Goal: Complete application form

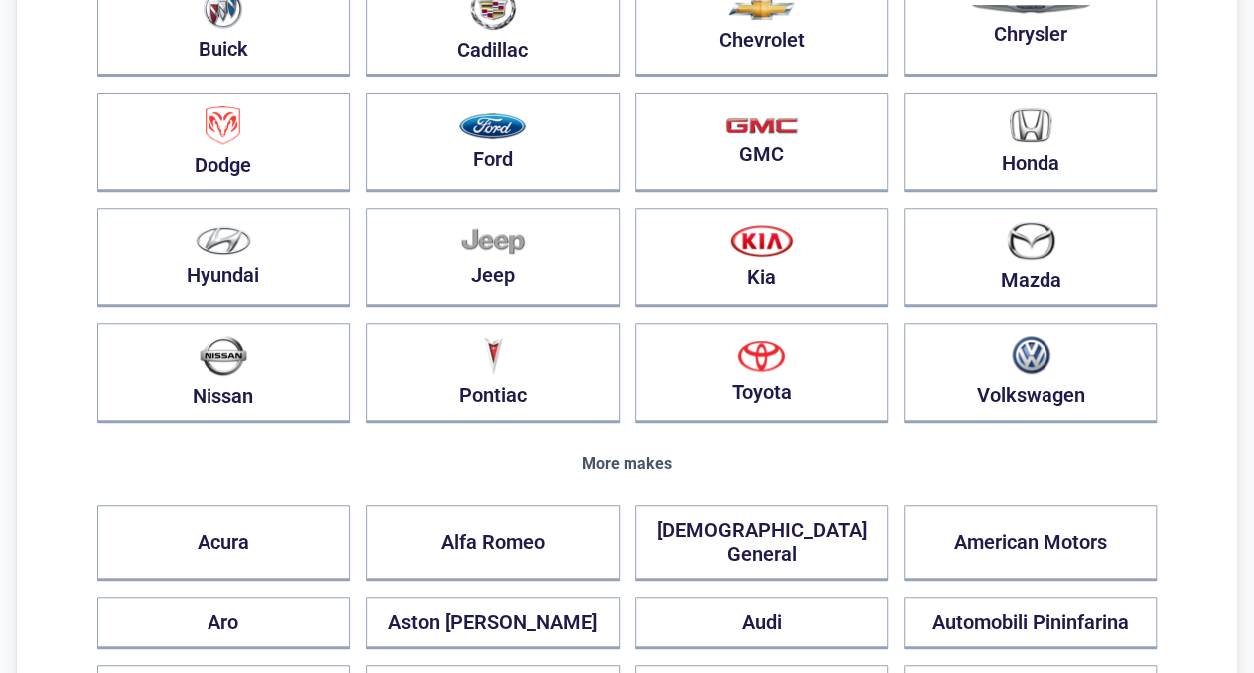
scroll to position [328, 0]
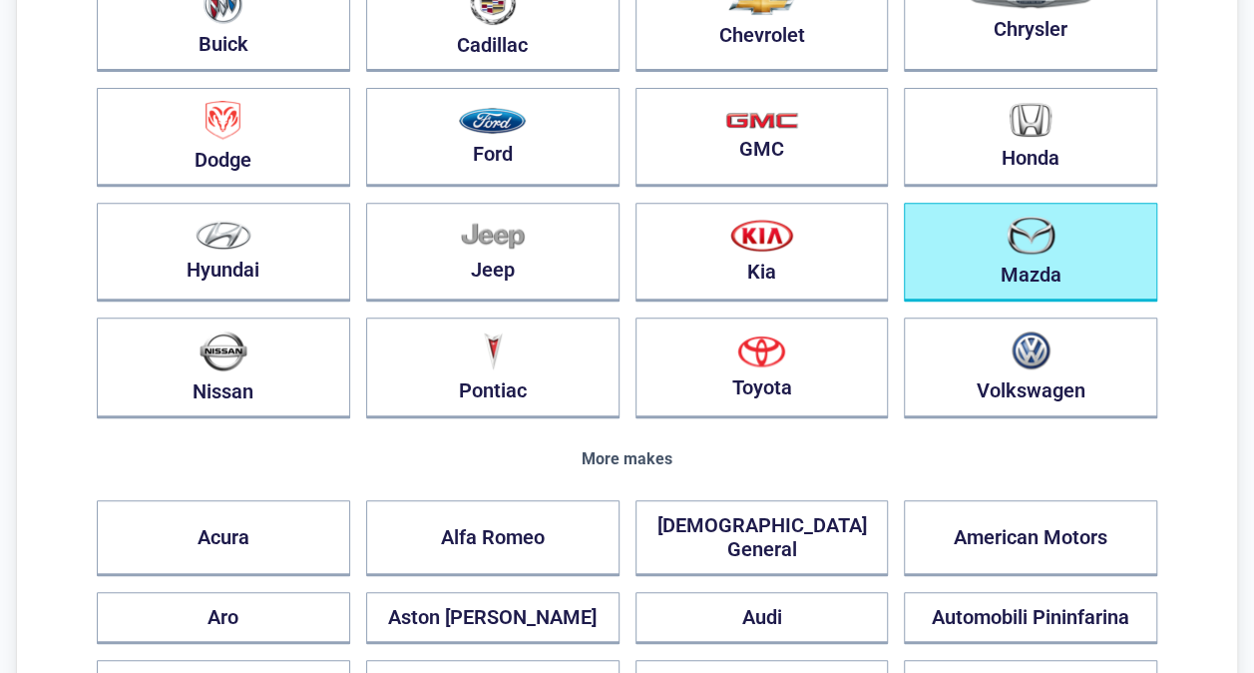
click at [998, 229] on button "Mazda" at bounding box center [1030, 252] width 253 height 99
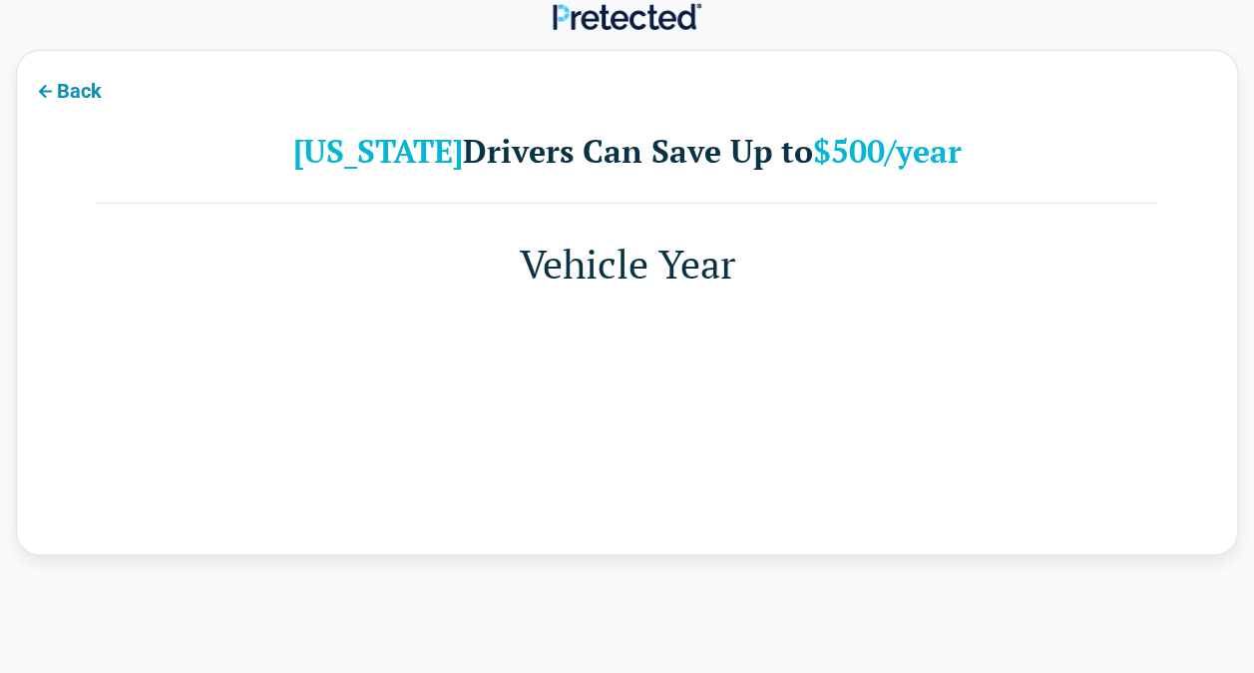
scroll to position [0, 0]
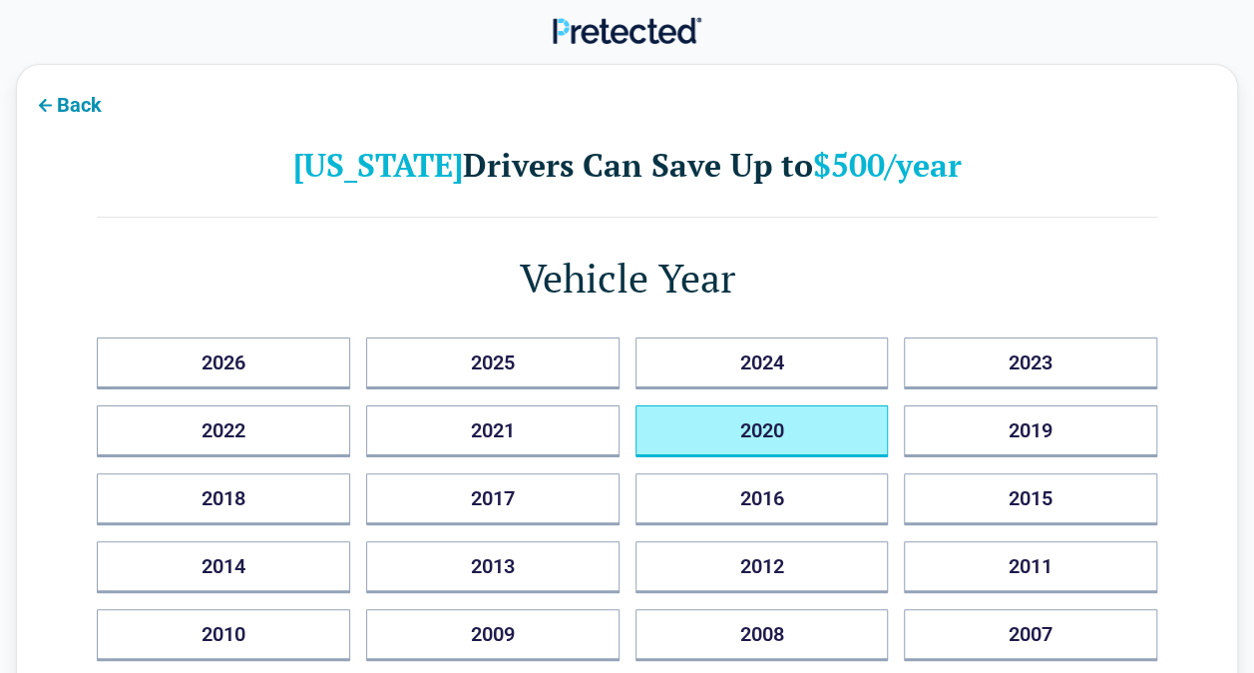
click at [811, 434] on button "2020" at bounding box center [762, 431] width 253 height 52
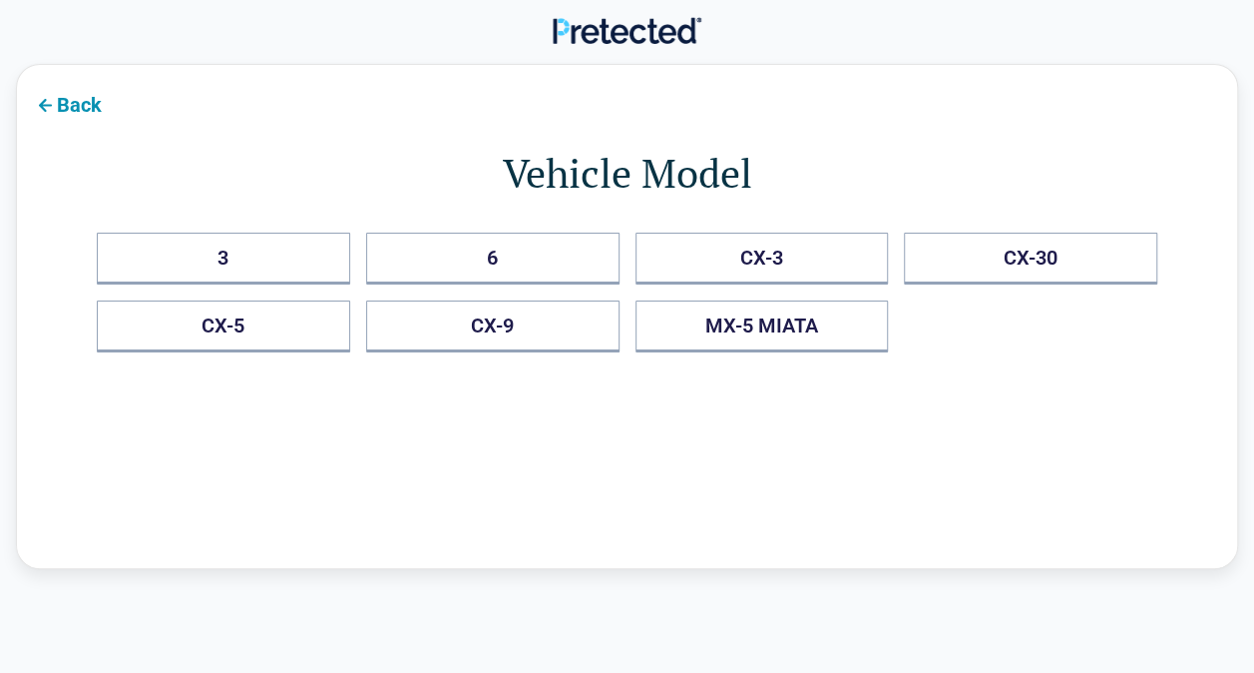
click at [79, 97] on button "Back" at bounding box center [67, 103] width 101 height 45
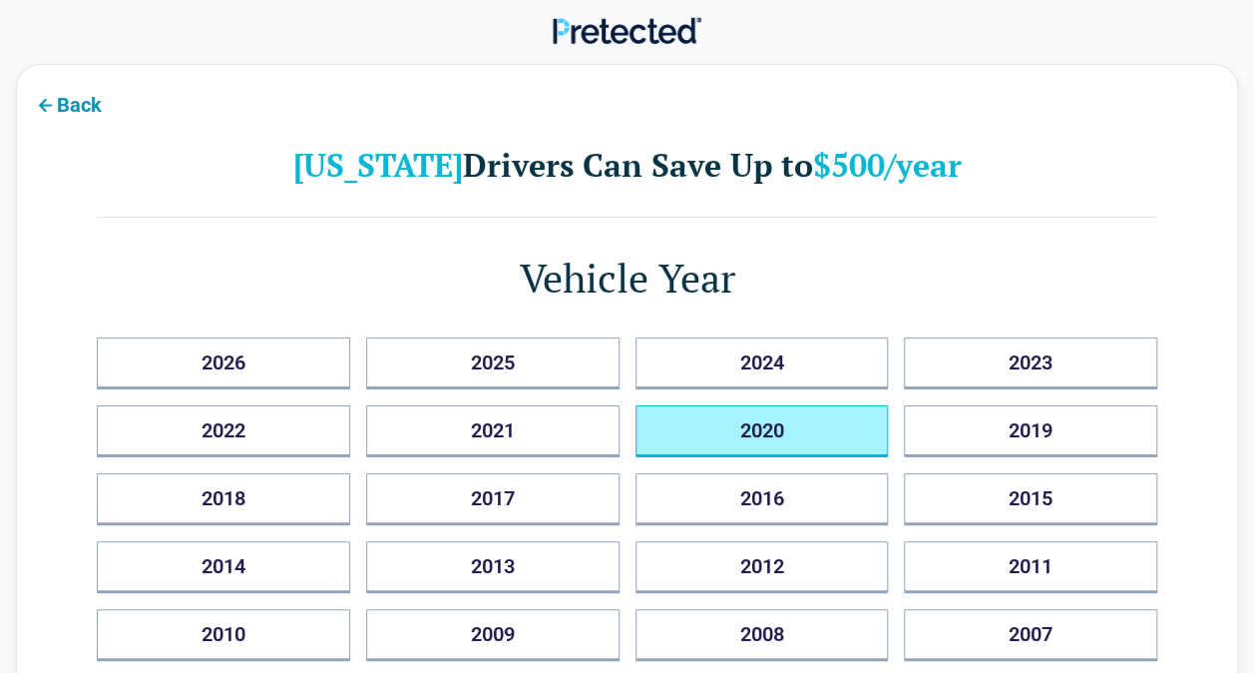
click at [804, 433] on button "2020" at bounding box center [762, 431] width 253 height 52
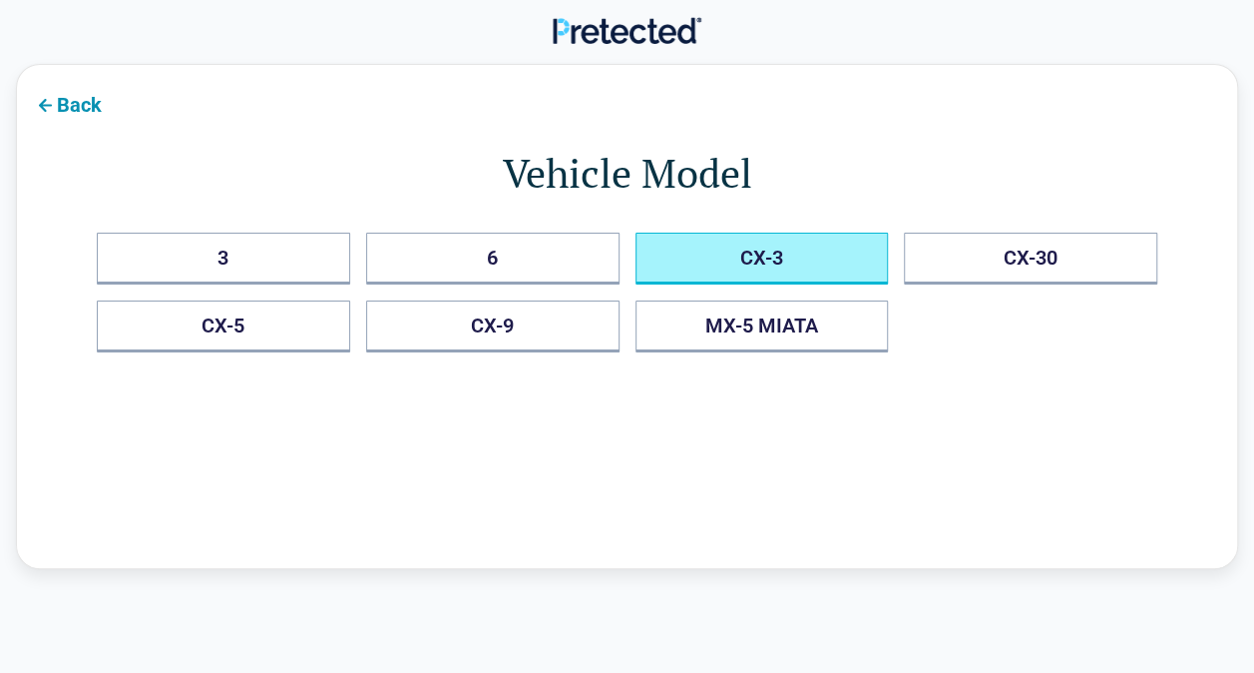
click at [808, 245] on button "CX-3" at bounding box center [762, 258] width 253 height 52
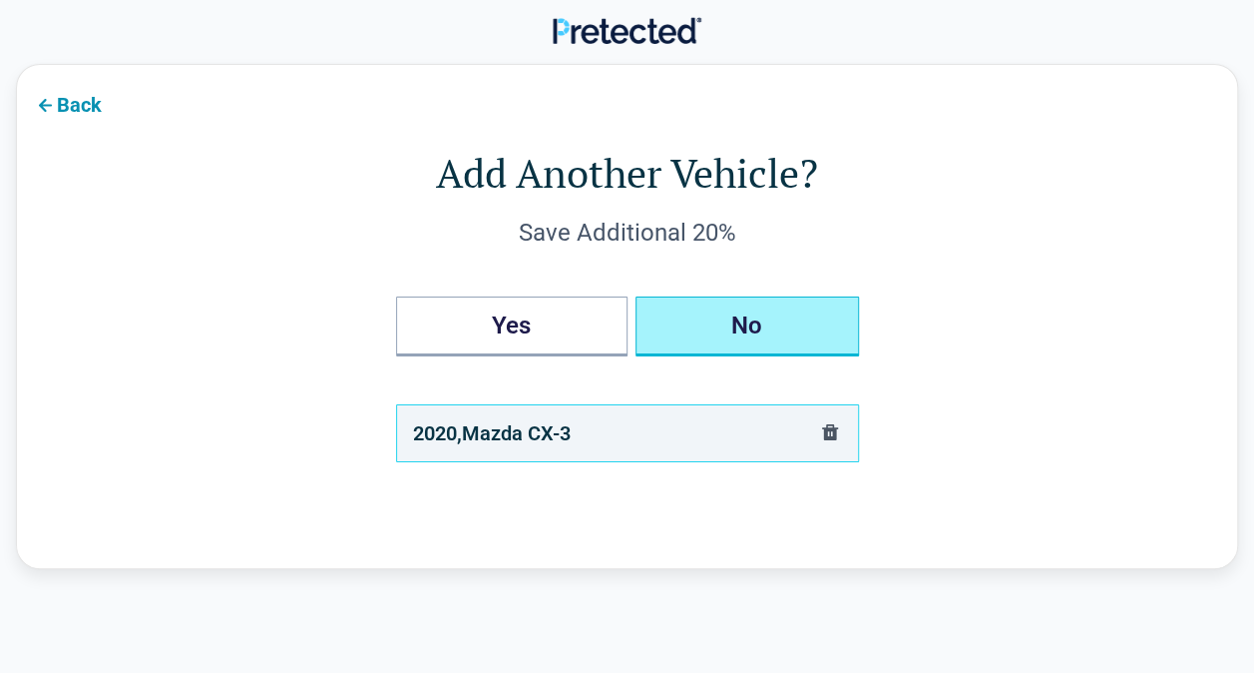
click at [776, 323] on button "No" at bounding box center [748, 326] width 224 height 60
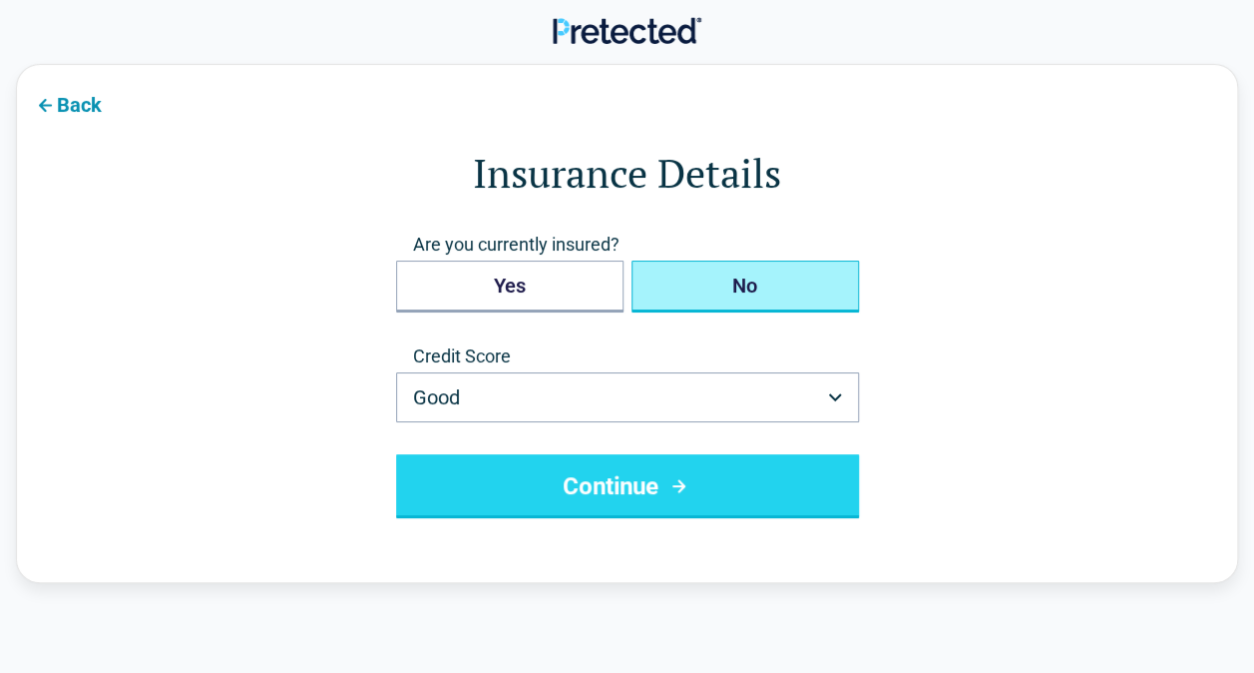
click at [754, 303] on button "No" at bounding box center [745, 286] width 227 height 52
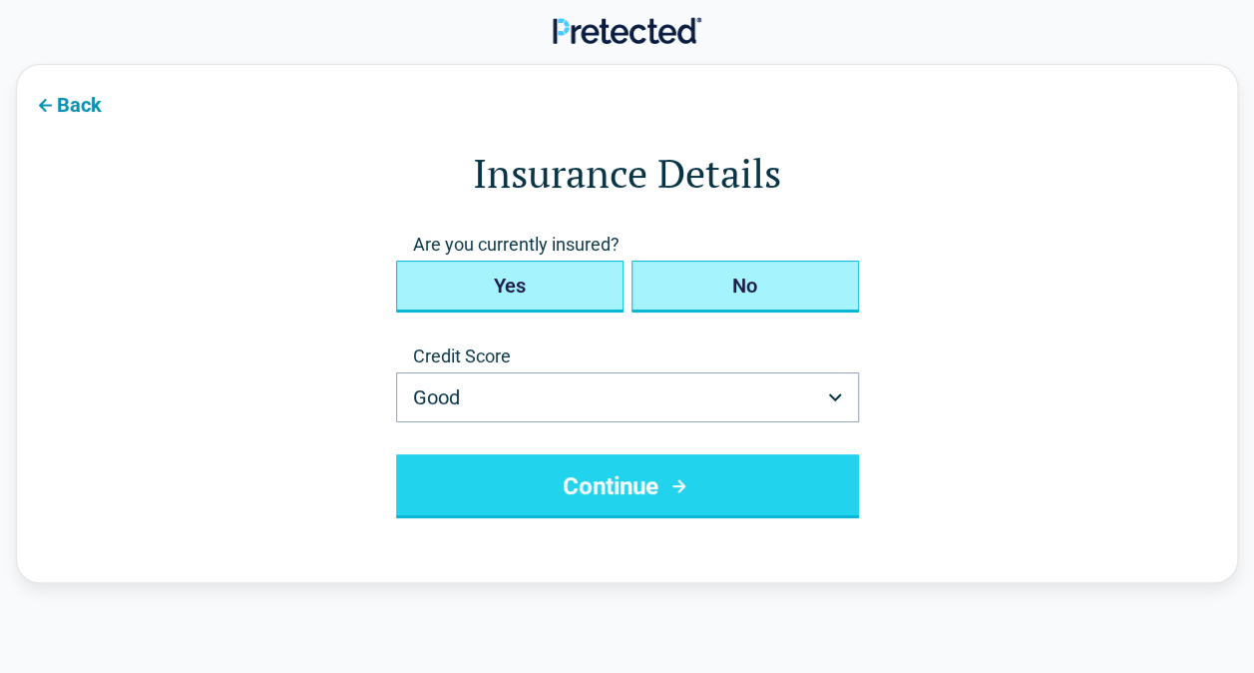
click at [586, 281] on button "Yes" at bounding box center [509, 286] width 227 height 52
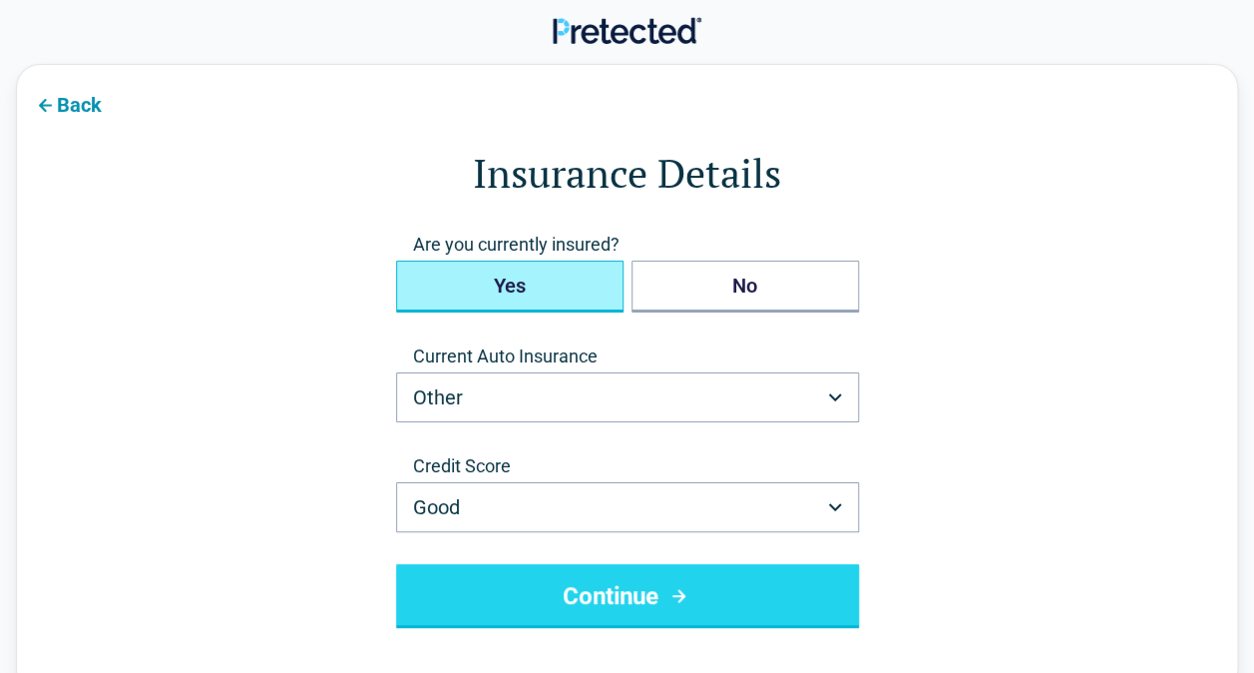
click at [675, 589] on icon "submit" at bounding box center [679, 596] width 25 height 24
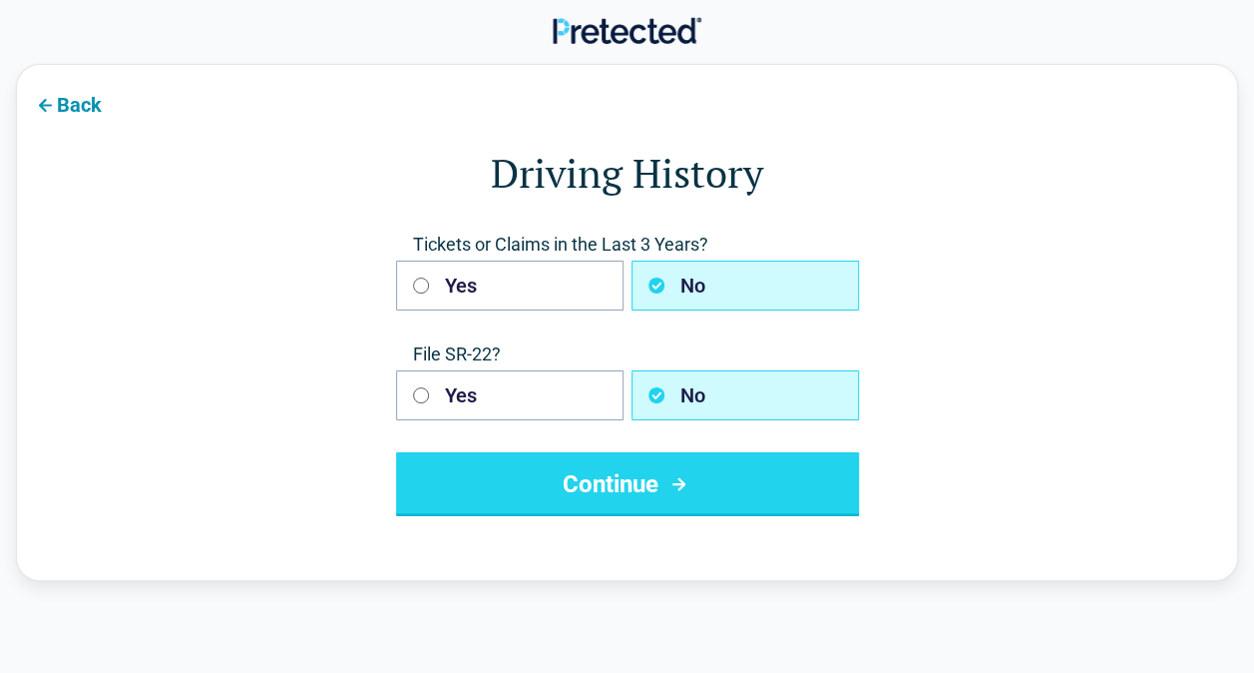
click at [782, 485] on button "Continue" at bounding box center [627, 484] width 463 height 64
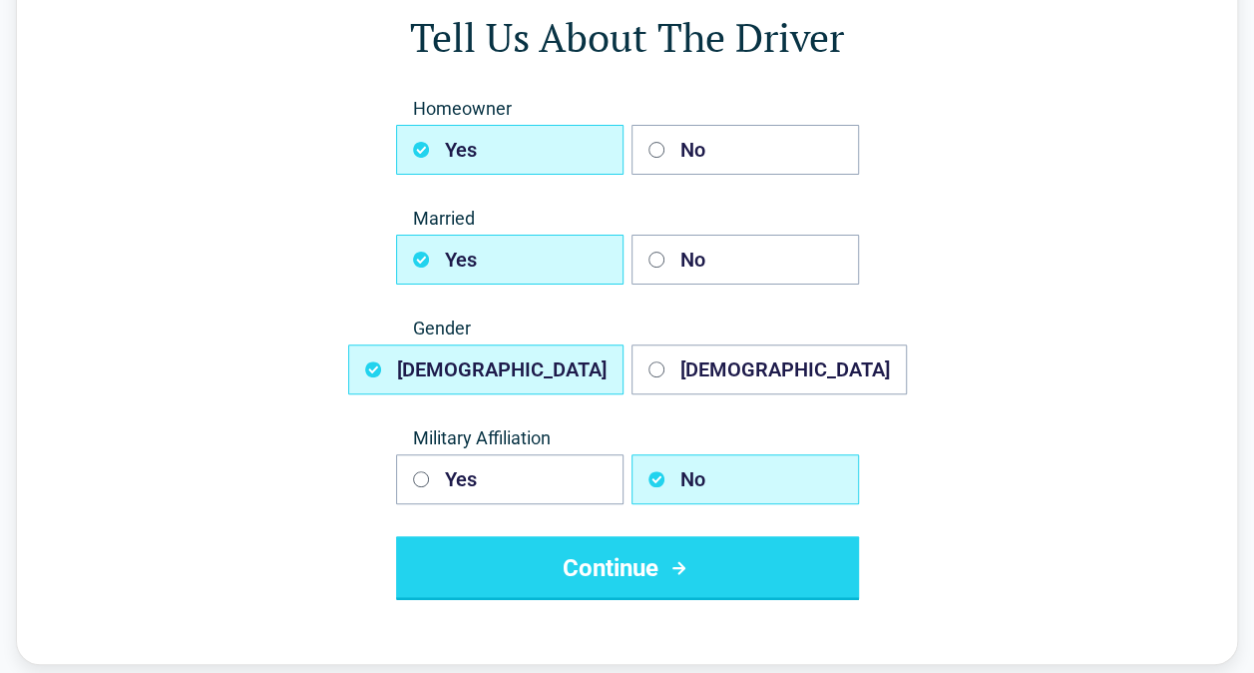
scroll to position [146, 0]
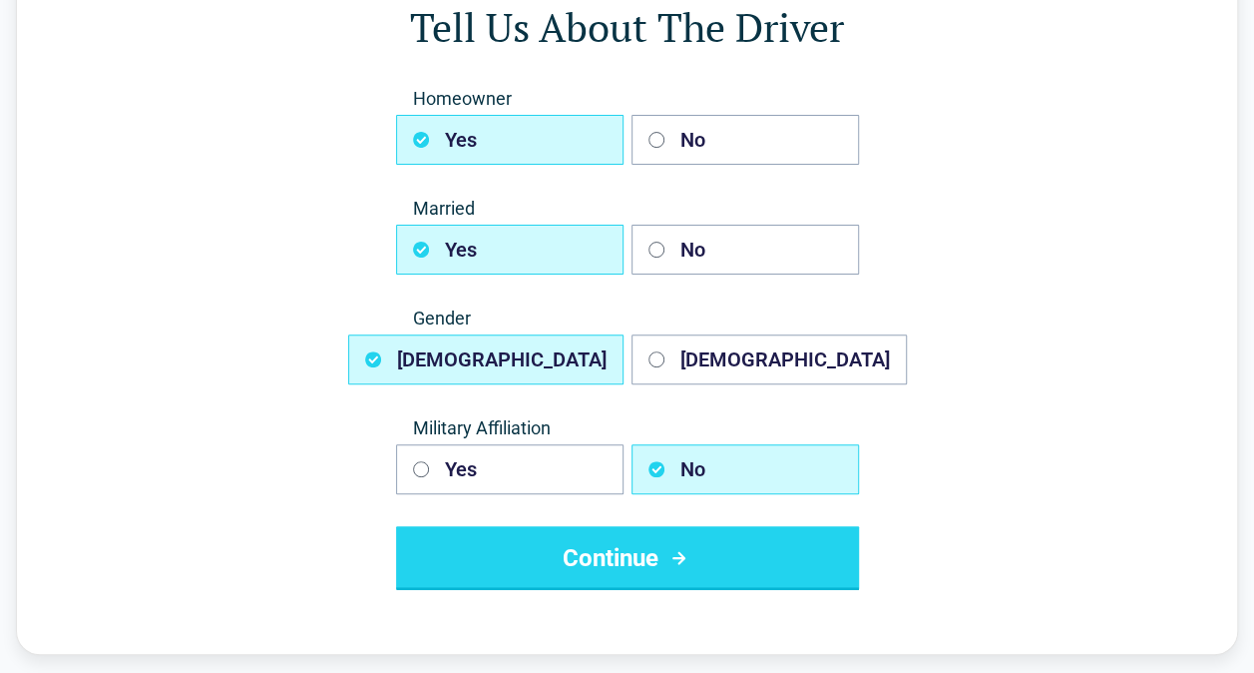
click at [767, 547] on button "Continue" at bounding box center [627, 558] width 463 height 64
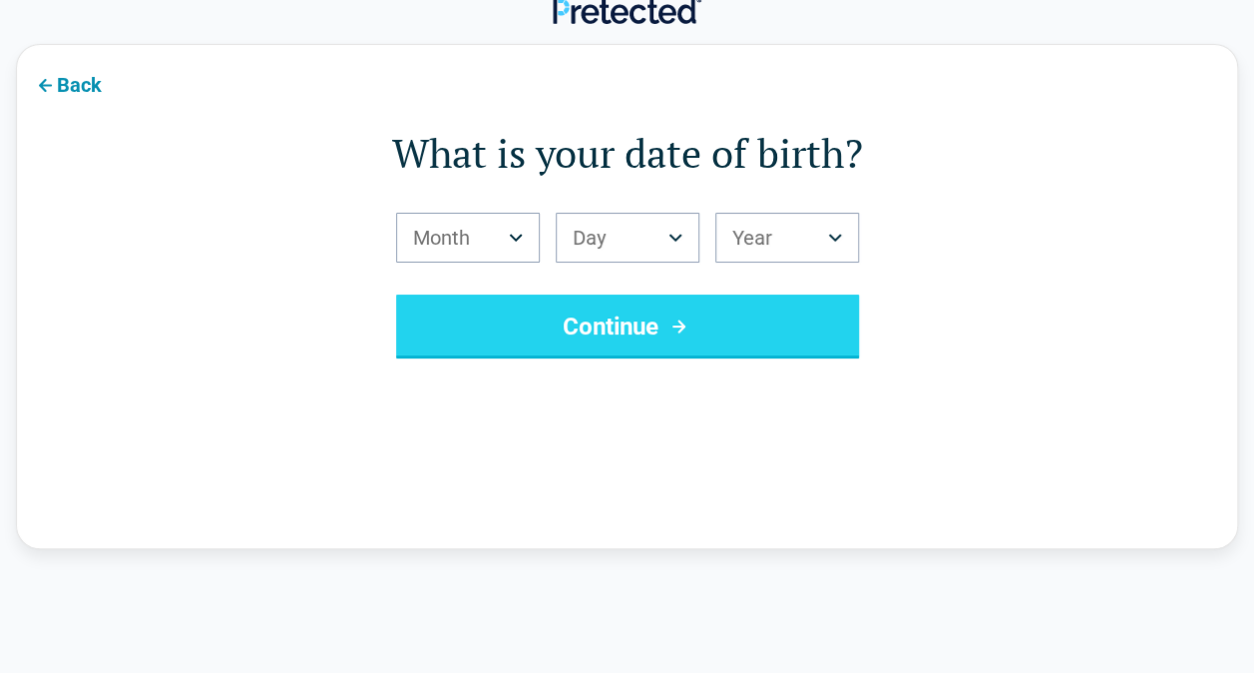
scroll to position [0, 0]
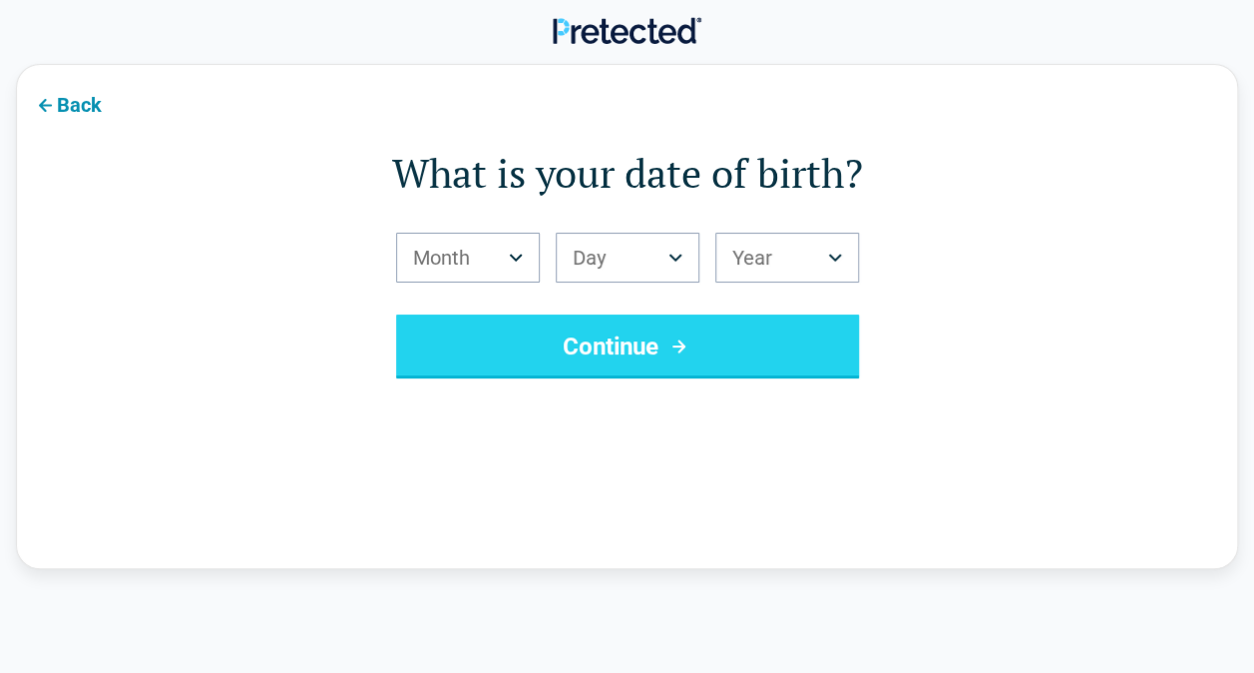
click at [741, 87] on div "Back What is your date of birth? Month *** *** *** *** *** *** *** *** *** *** …" at bounding box center [627, 316] width 1222 height 505
